Goal: Task Accomplishment & Management: Use online tool/utility

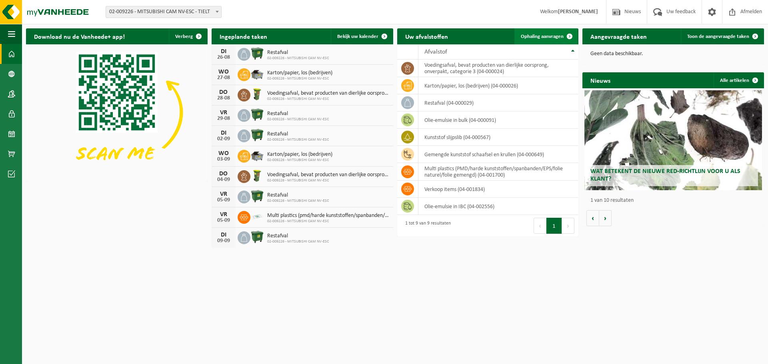
click at [555, 33] on link "Ophaling aanvragen" at bounding box center [545, 36] width 63 height 16
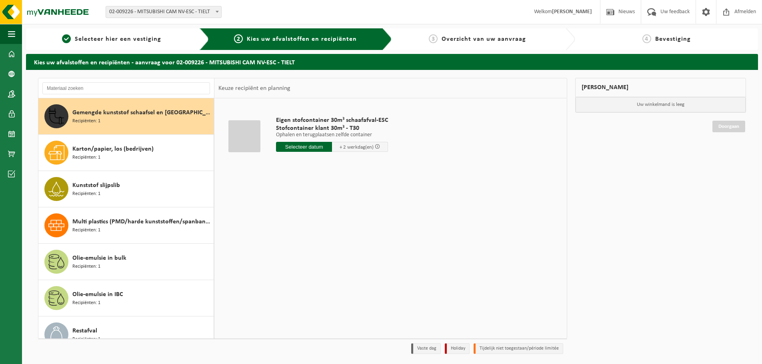
click at [306, 148] on input "text" at bounding box center [304, 147] width 56 height 10
click at [309, 245] on div "27" at bounding box center [311, 243] width 14 height 13
type input "Van 2025-08-27"
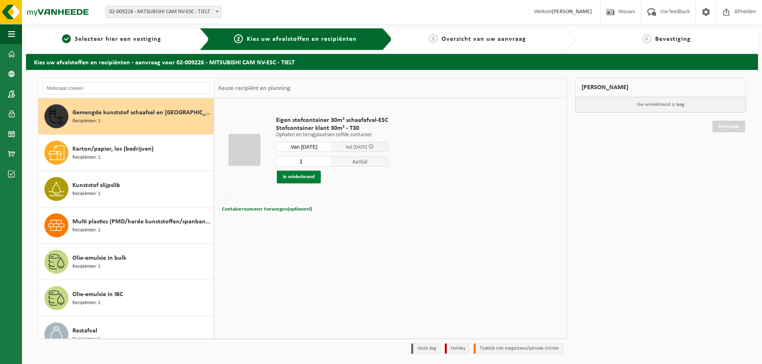
click at [293, 177] on button "In winkelmand" at bounding box center [299, 177] width 44 height 13
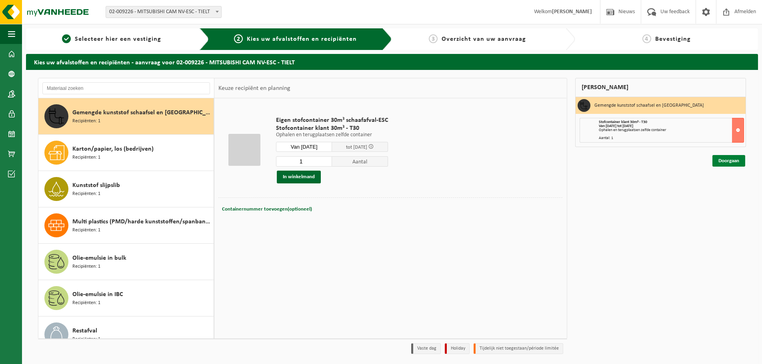
click at [722, 160] on link "Doorgaan" at bounding box center [728, 161] width 33 height 12
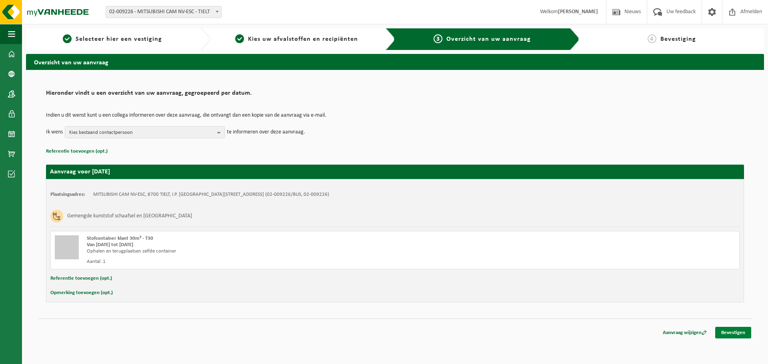
click at [739, 330] on link "Bevestigen" at bounding box center [733, 333] width 36 height 12
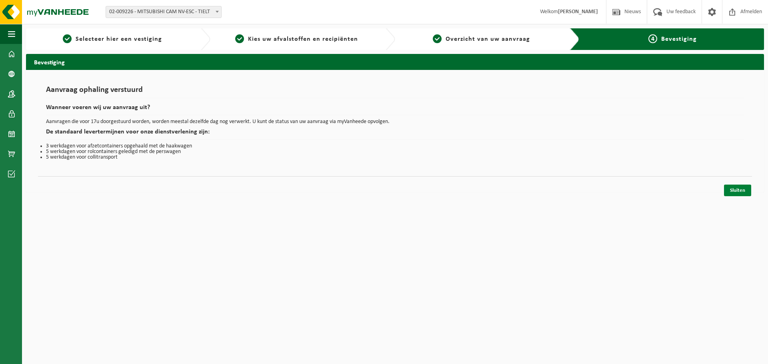
click at [735, 191] on link "Sluiten" at bounding box center [737, 191] width 27 height 12
